Goal: Navigation & Orientation: Find specific page/section

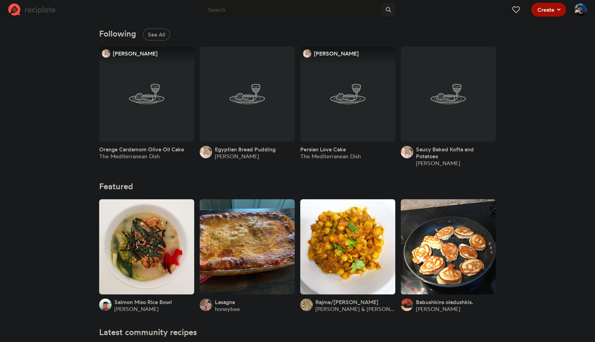
click at [576, 11] on img at bounding box center [581, 9] width 12 height 12
click at [559, 33] on span "NJ Park View Profile" at bounding box center [550, 30] width 50 height 15
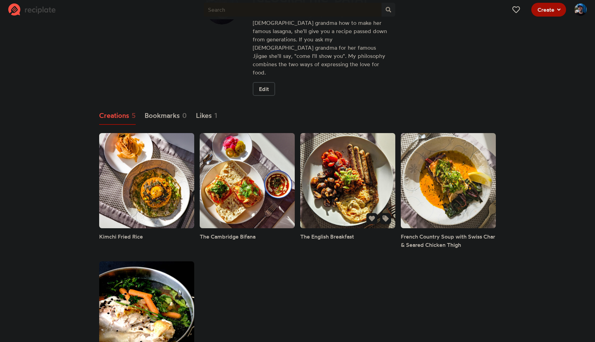
scroll to position [53, 0]
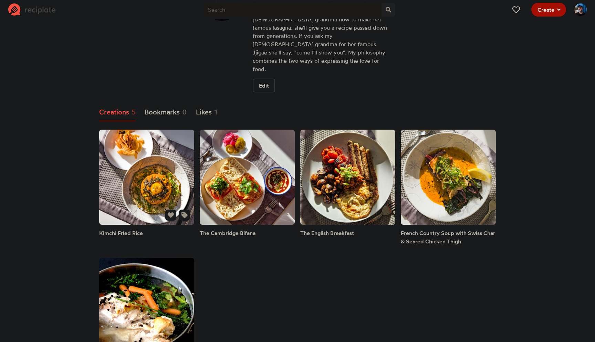
click at [145, 150] on link at bounding box center [146, 177] width 95 height 95
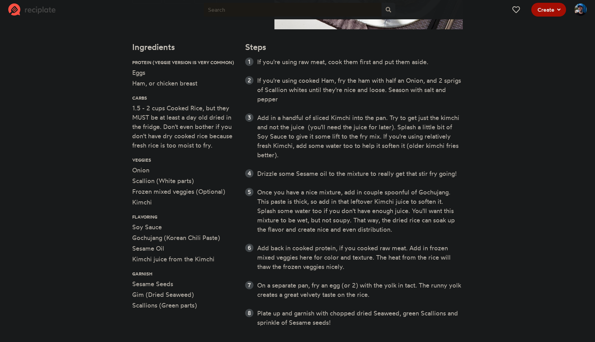
scroll to position [195, 0]
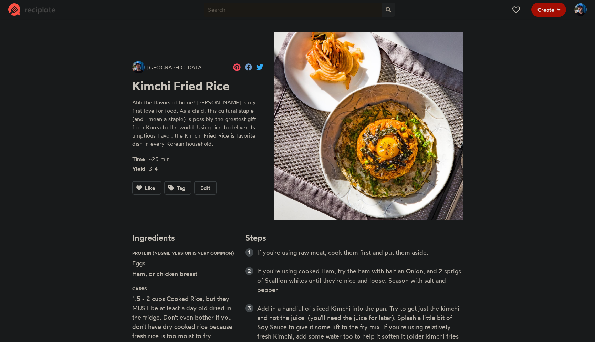
click at [580, 9] on img at bounding box center [581, 9] width 12 height 12
click at [544, 29] on strong "[GEOGRAPHIC_DATA]" at bounding box center [550, 26] width 50 height 6
